Goal: Find specific page/section: Find specific page/section

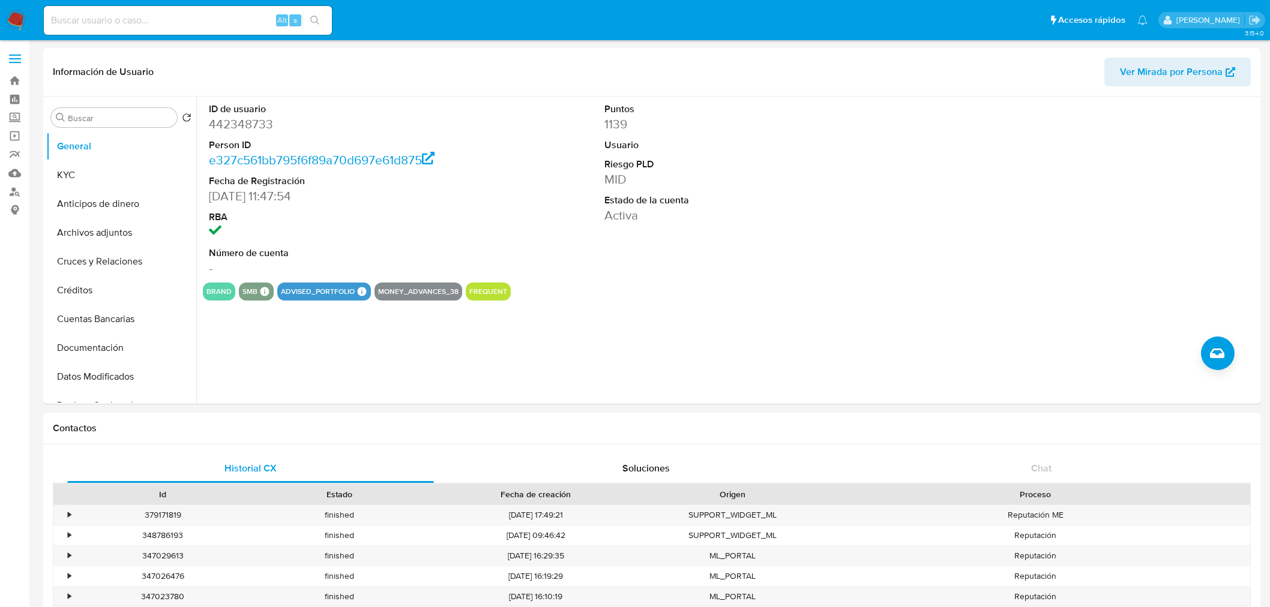
select select "10"
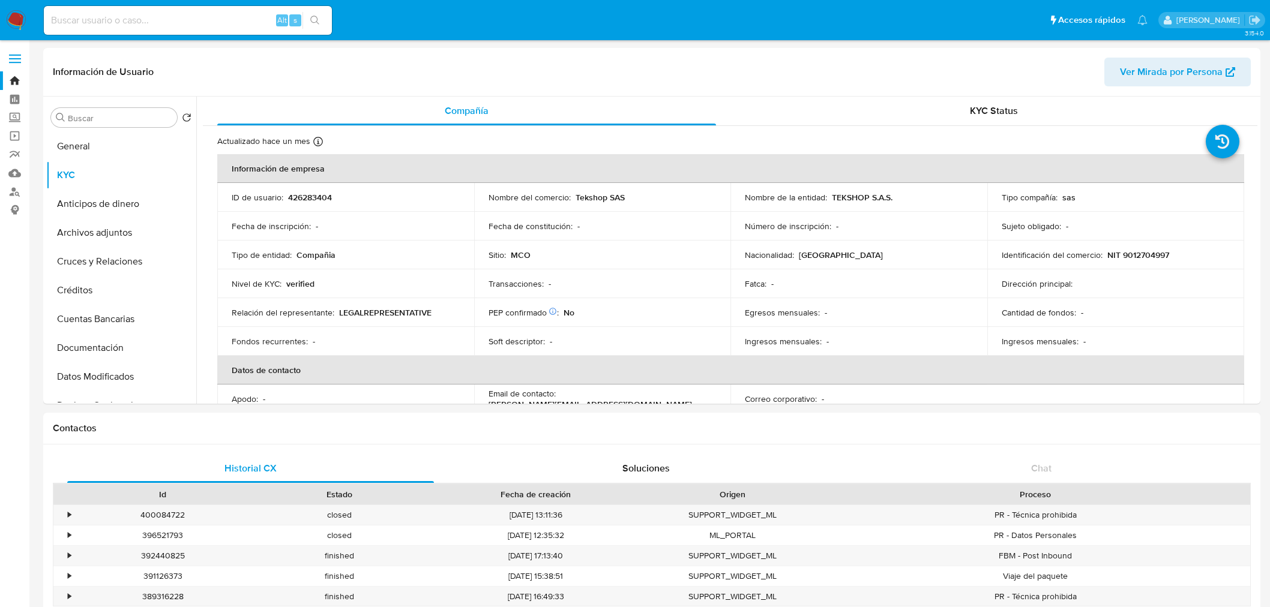
select select "10"
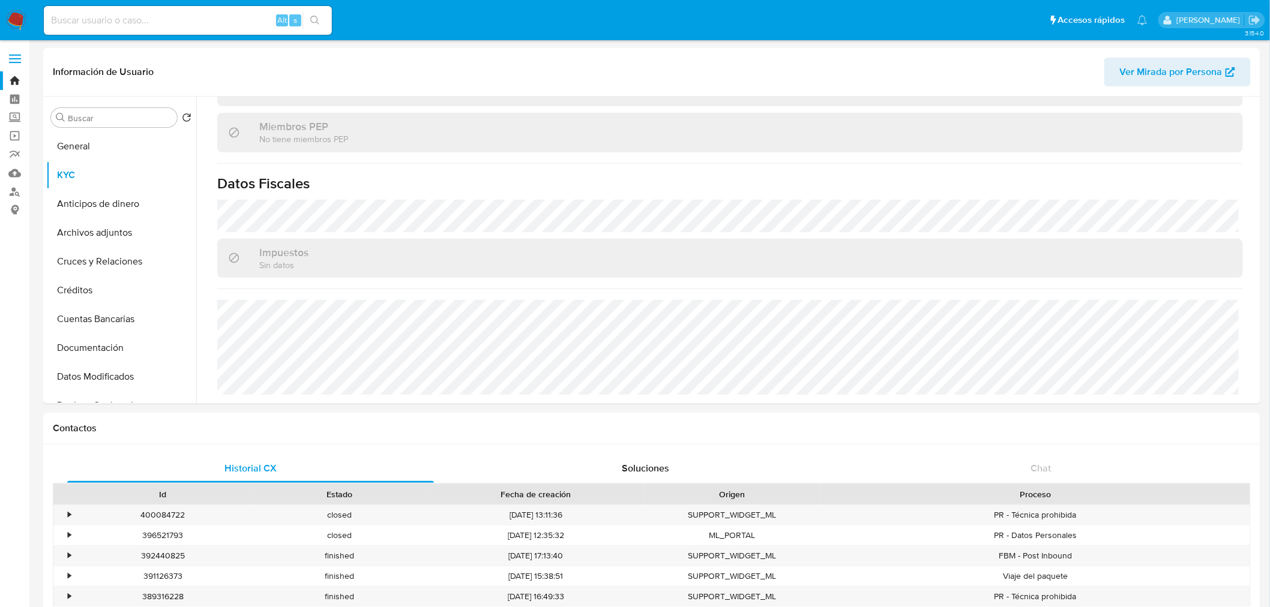
click at [12, 20] on img at bounding box center [16, 20] width 20 height 20
